Goal: Check status: Check status

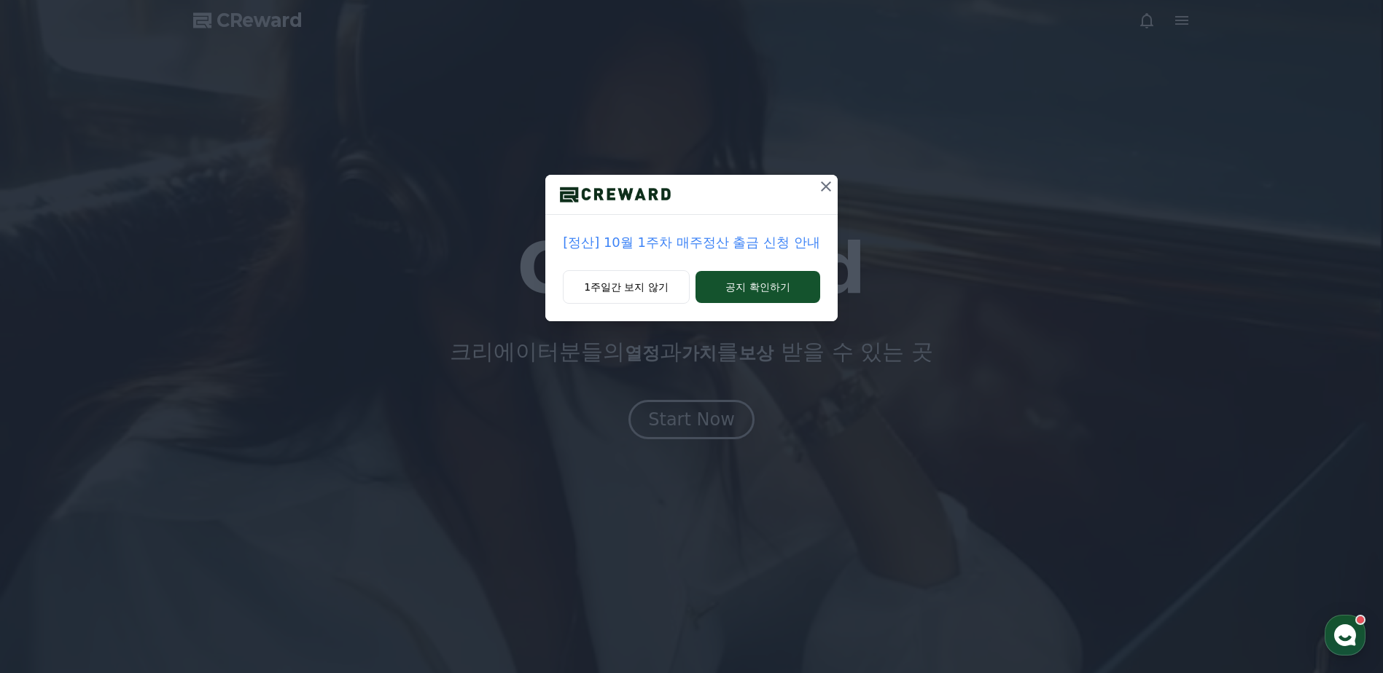
click at [829, 186] on icon at bounding box center [825, 186] width 17 height 17
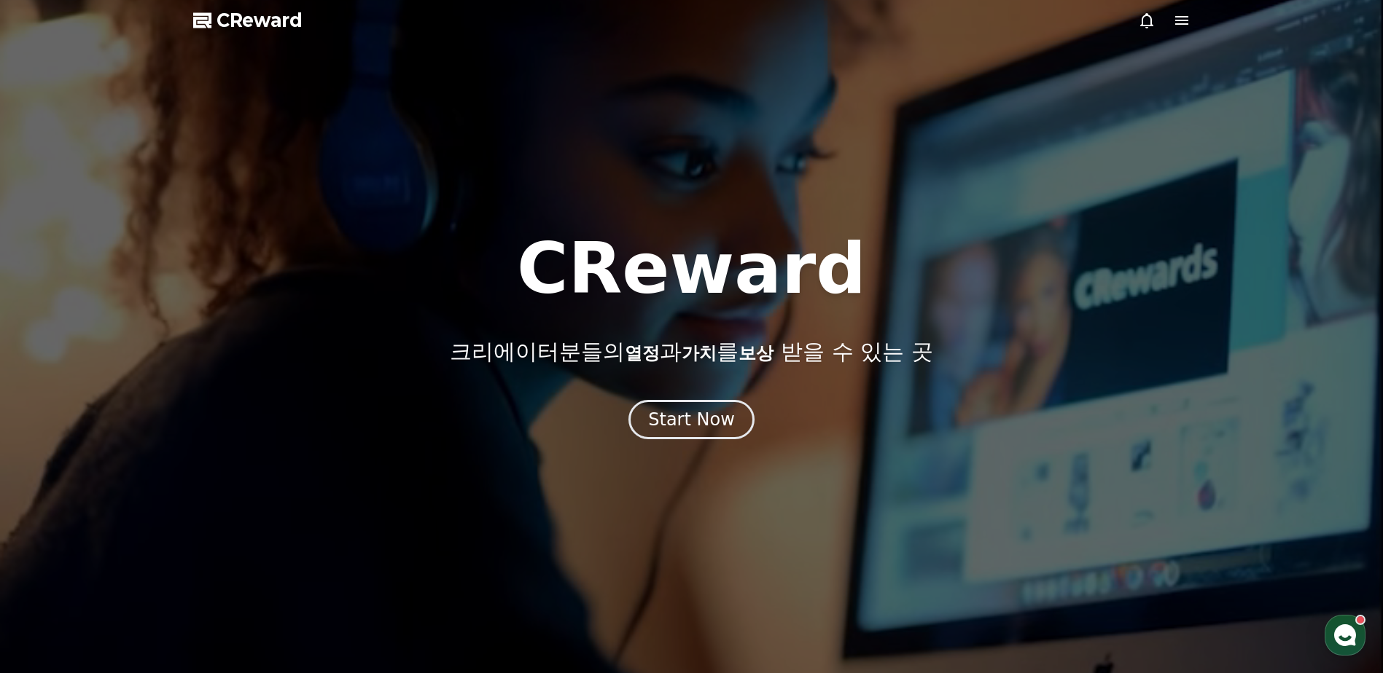
click at [1174, 23] on icon at bounding box center [1181, 20] width 17 height 17
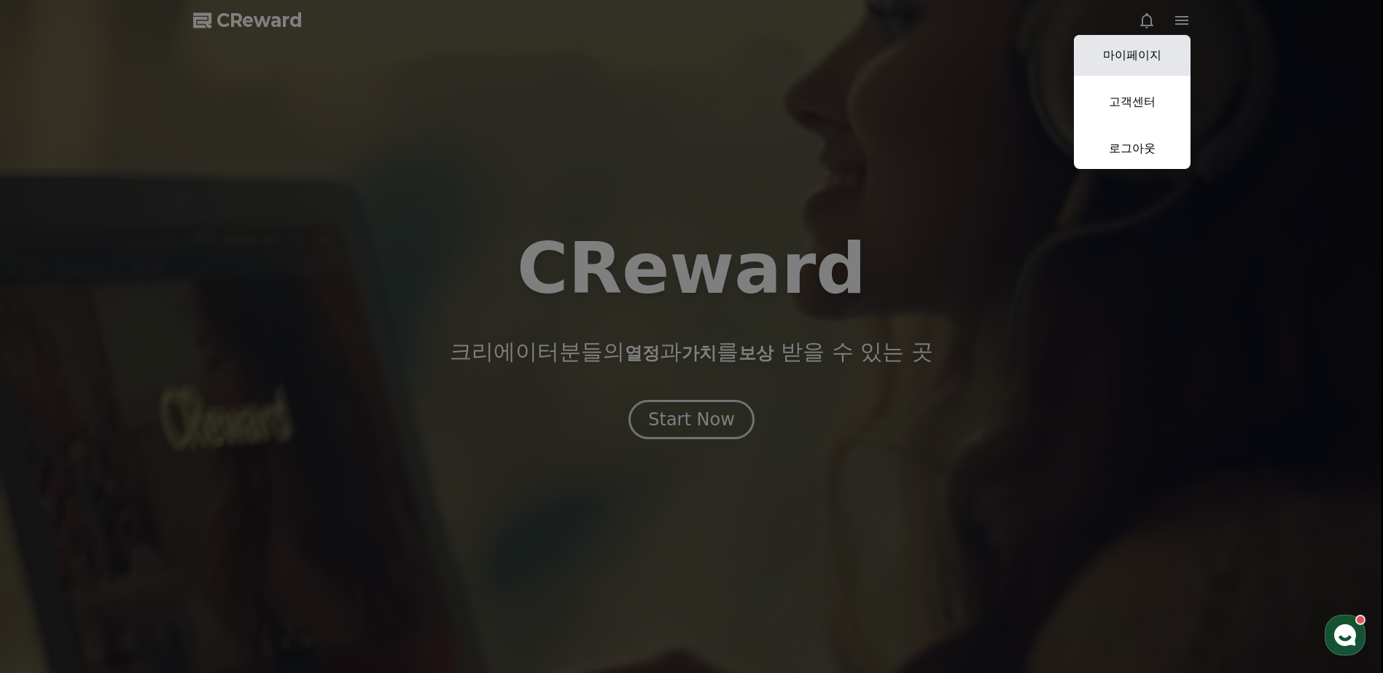
click at [1105, 59] on link "마이페이지" at bounding box center [1132, 55] width 117 height 41
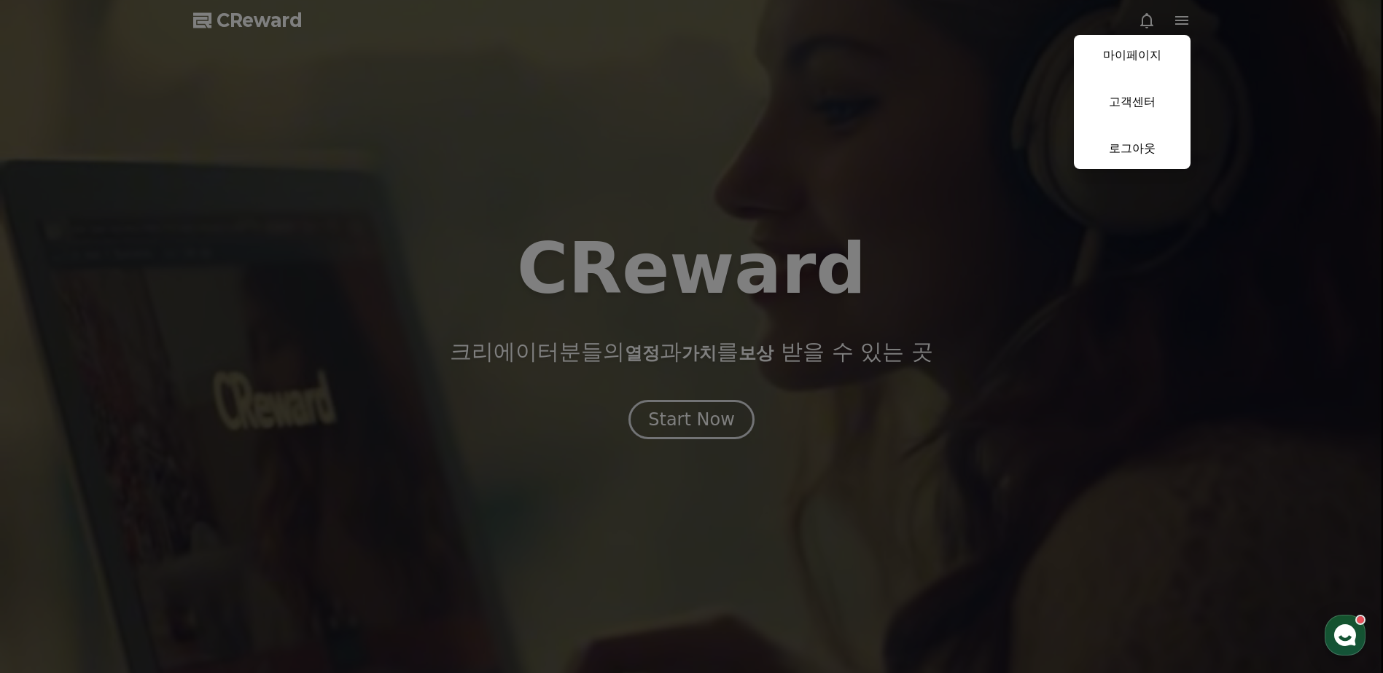
select select "**********"
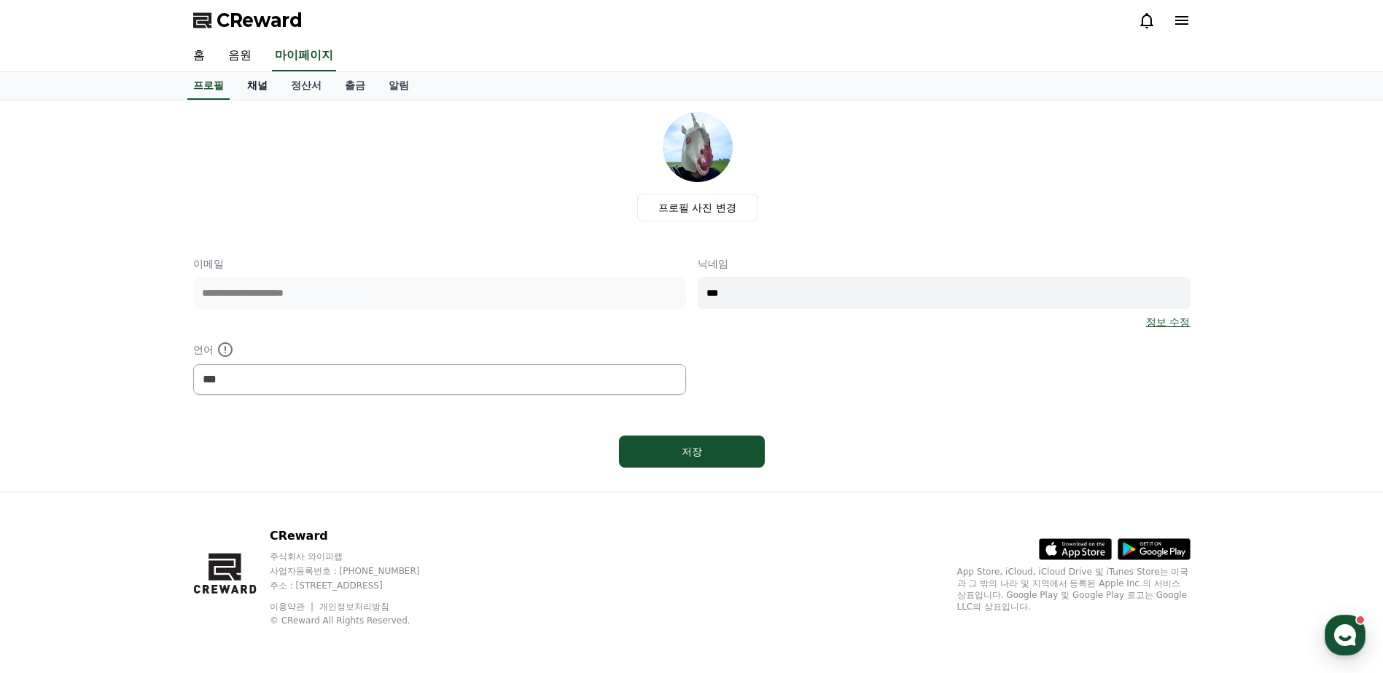
click at [270, 90] on link "채널" at bounding box center [257, 86] width 44 height 28
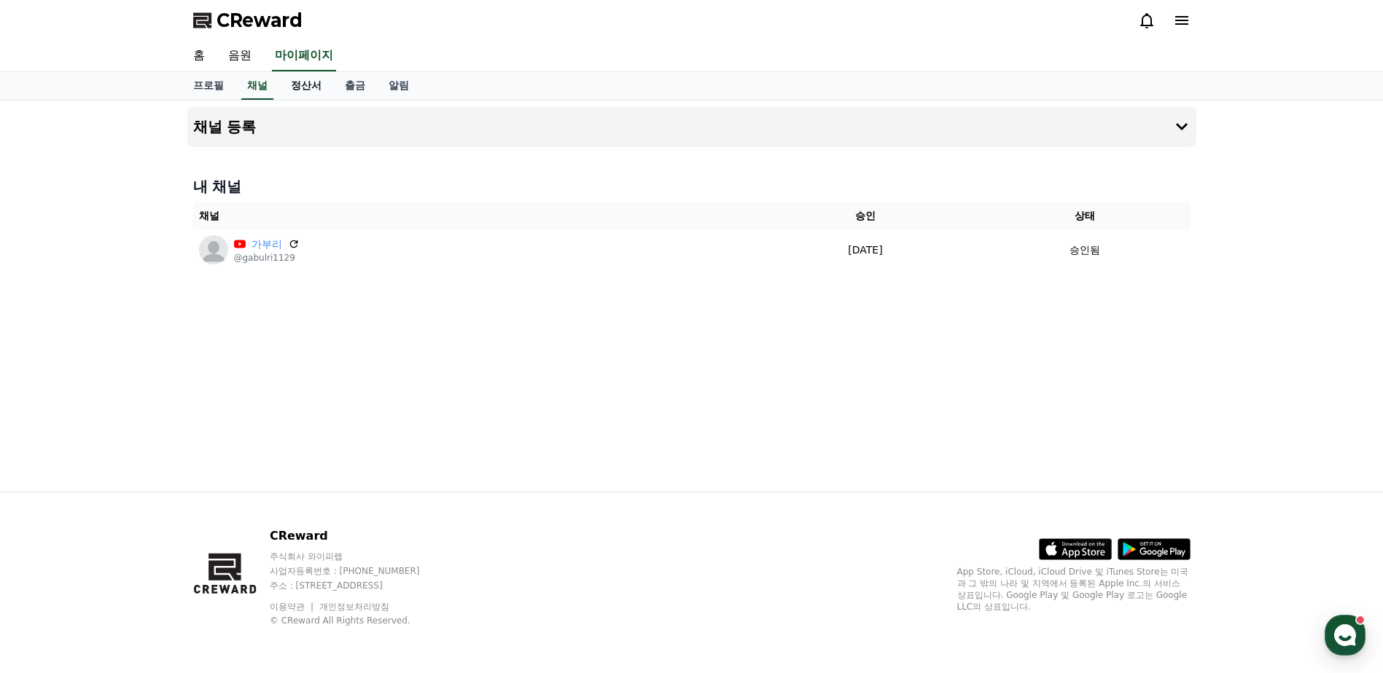
click at [301, 92] on link "정산서" at bounding box center [306, 86] width 54 height 28
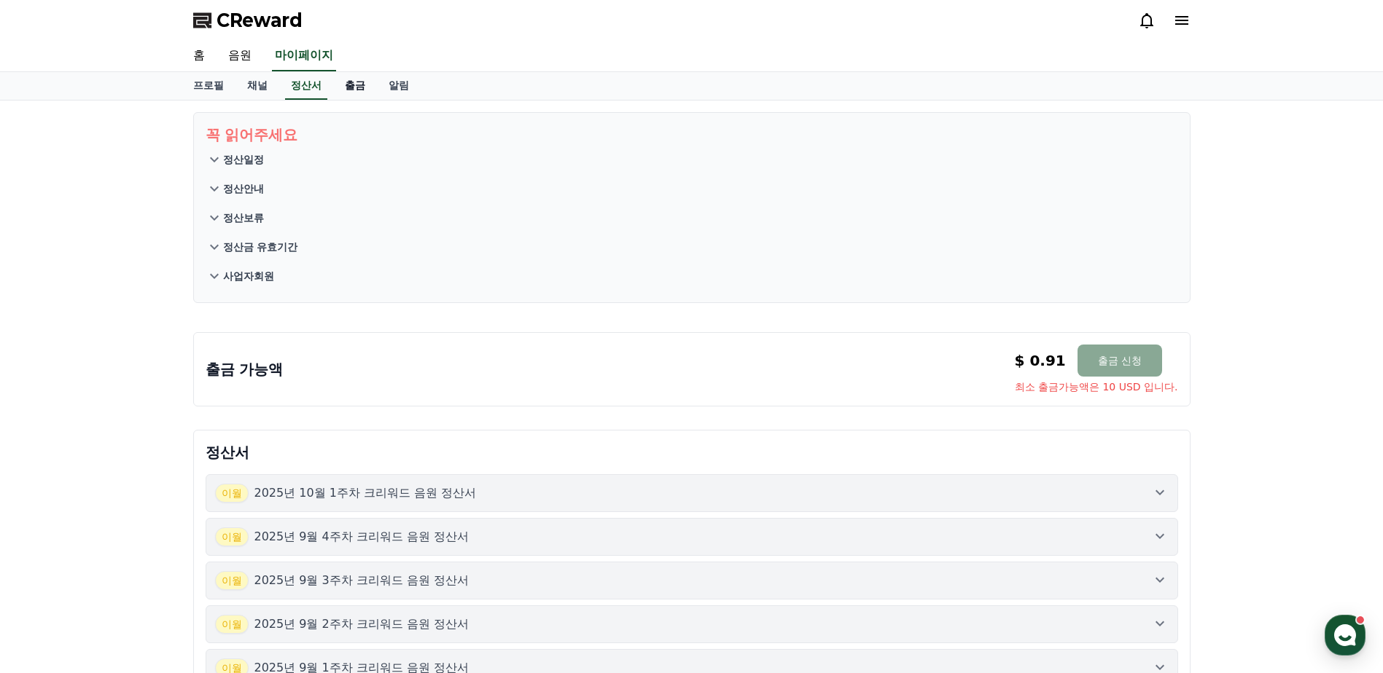
click at [349, 82] on link "출금" at bounding box center [355, 86] width 44 height 28
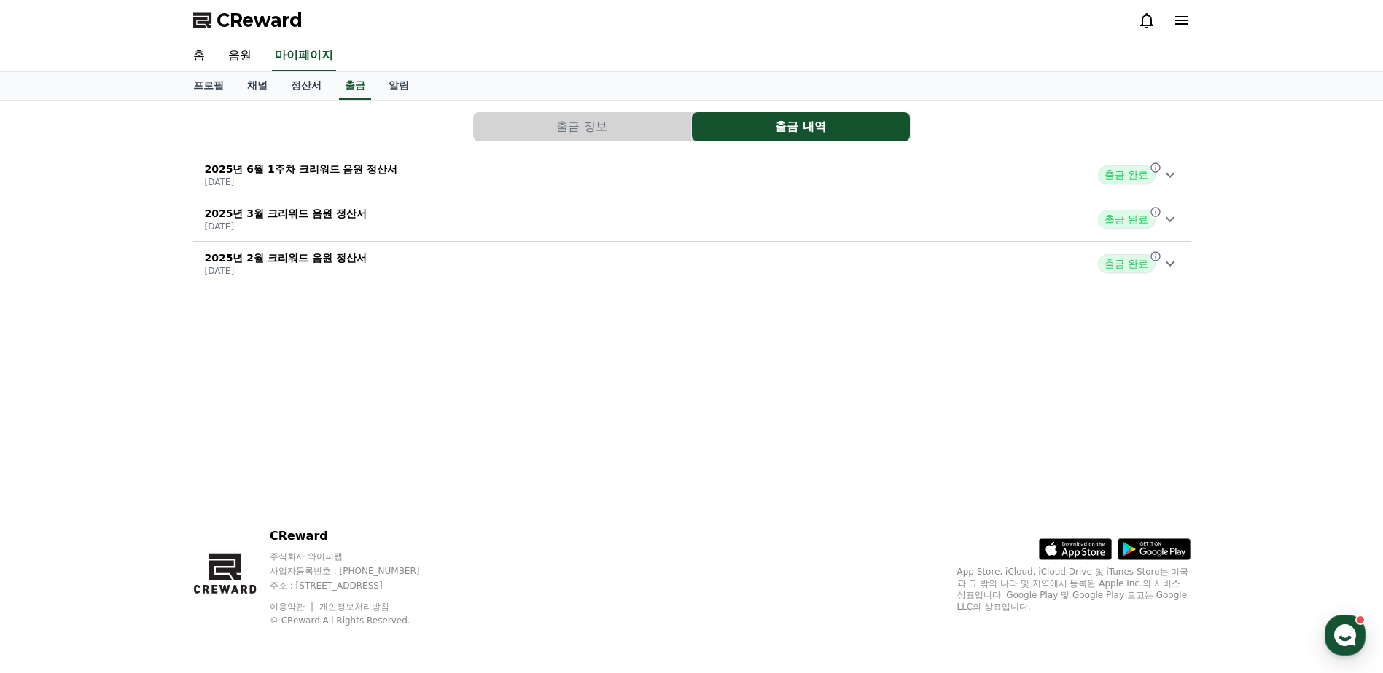
click at [1170, 176] on icon at bounding box center [1169, 175] width 9 height 5
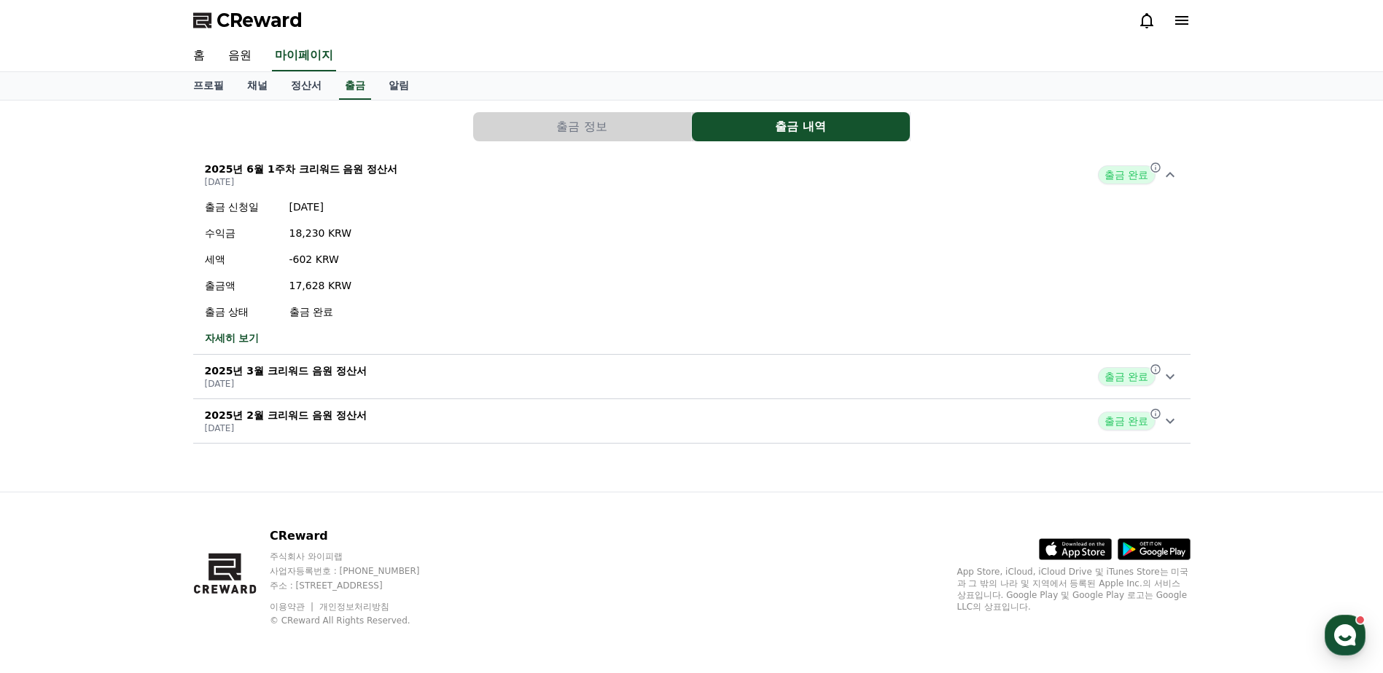
click at [1170, 176] on icon at bounding box center [1169, 174] width 17 height 17
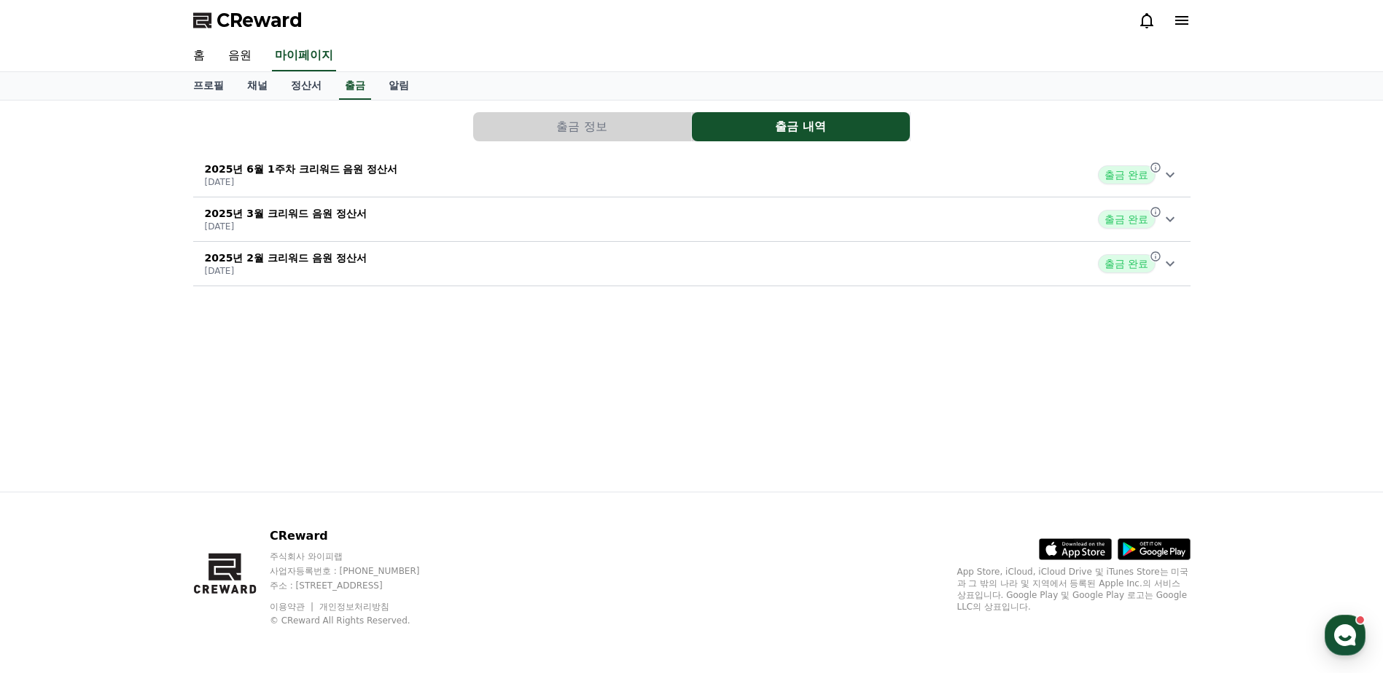
click at [404, 164] on div "2025년 6월 1주차 크리워드 음원 정산서 [DATE] 출금 완료" at bounding box center [691, 175] width 997 height 38
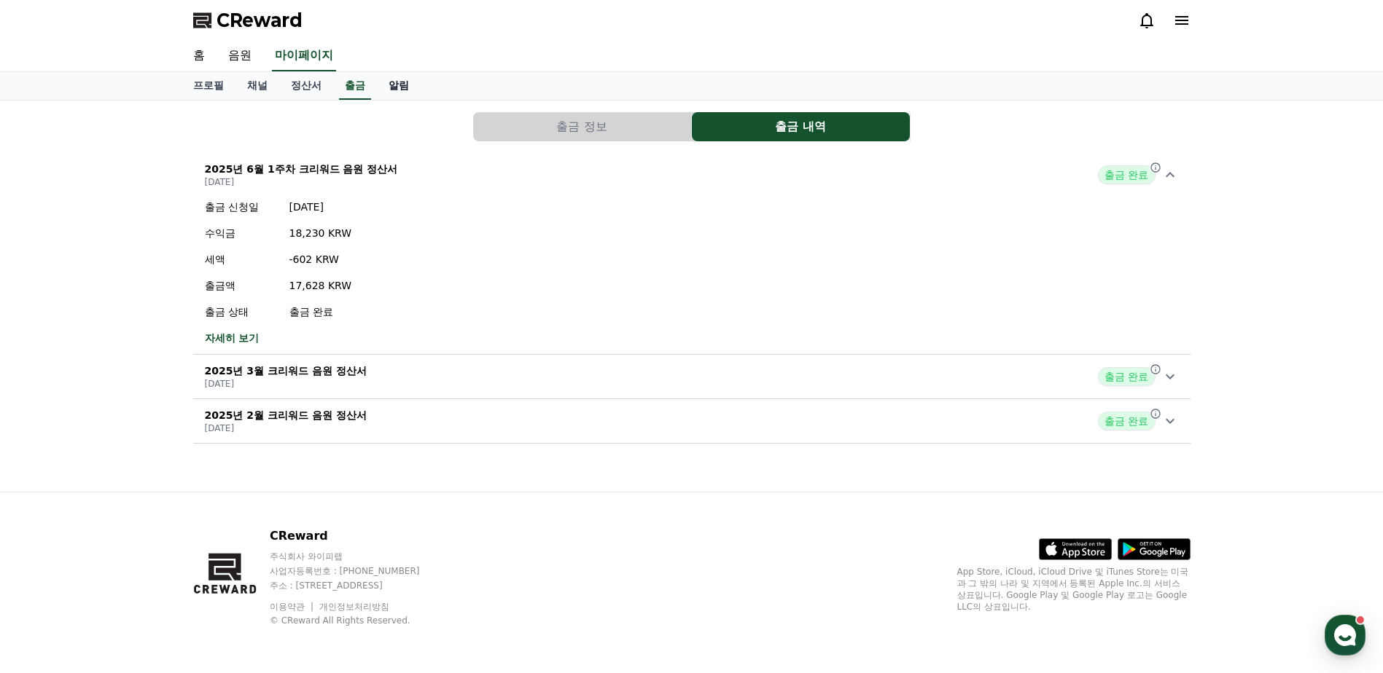
click at [410, 97] on link "알림" at bounding box center [399, 86] width 44 height 28
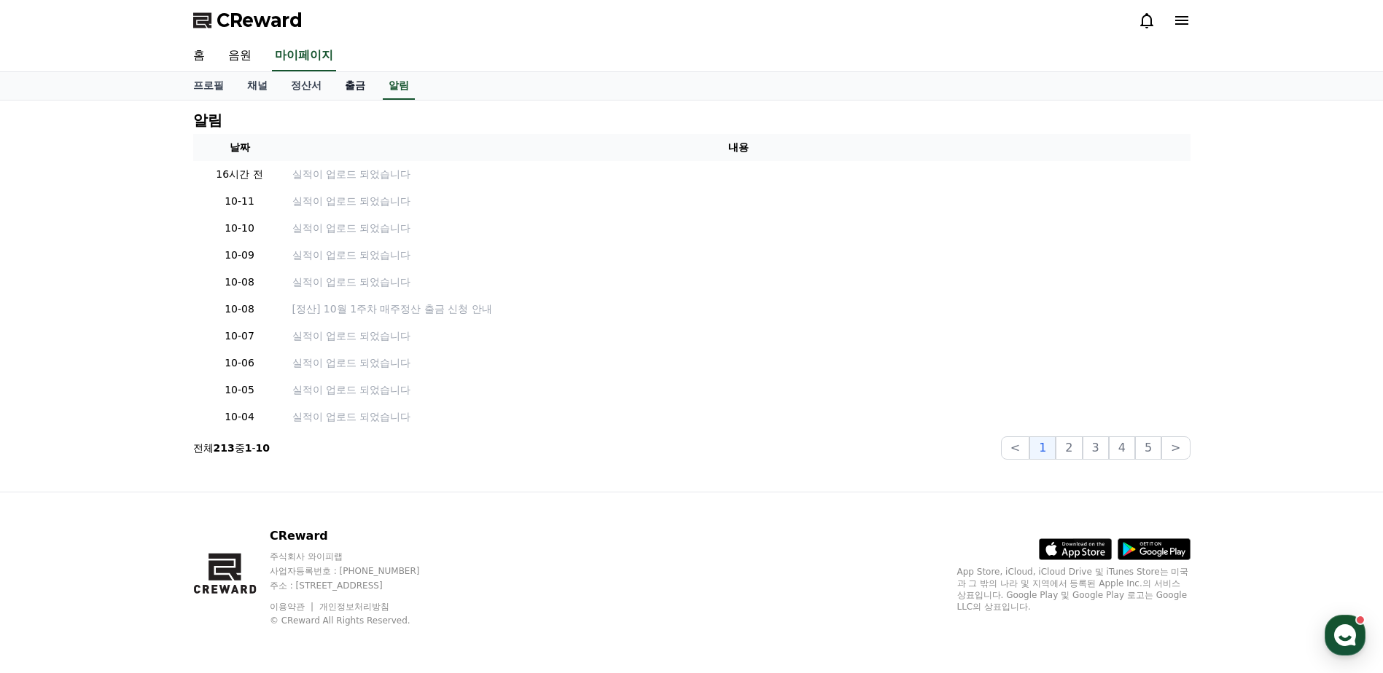
click at [342, 82] on link "출금" at bounding box center [355, 86] width 44 height 28
